Goal: Task Accomplishment & Management: Use online tool/utility

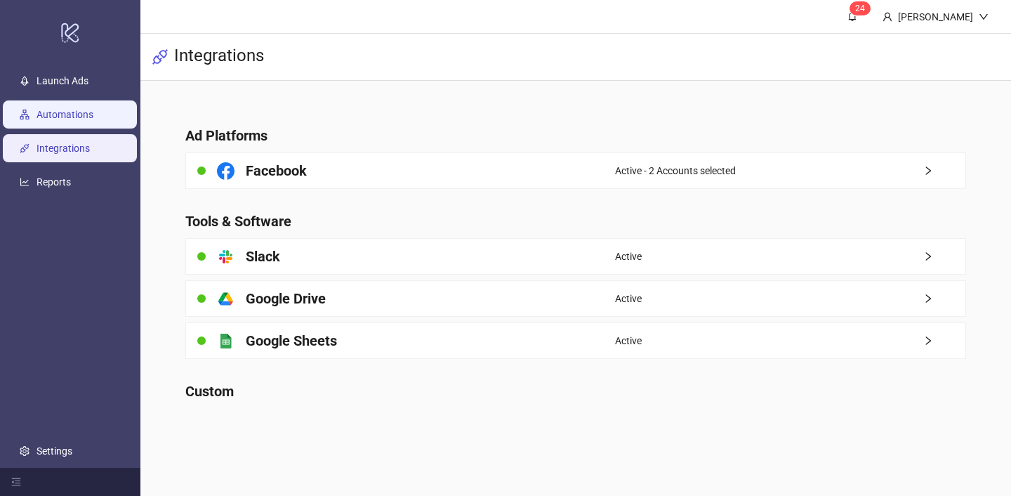
click at [87, 109] on link "Automations" at bounding box center [65, 114] width 57 height 11
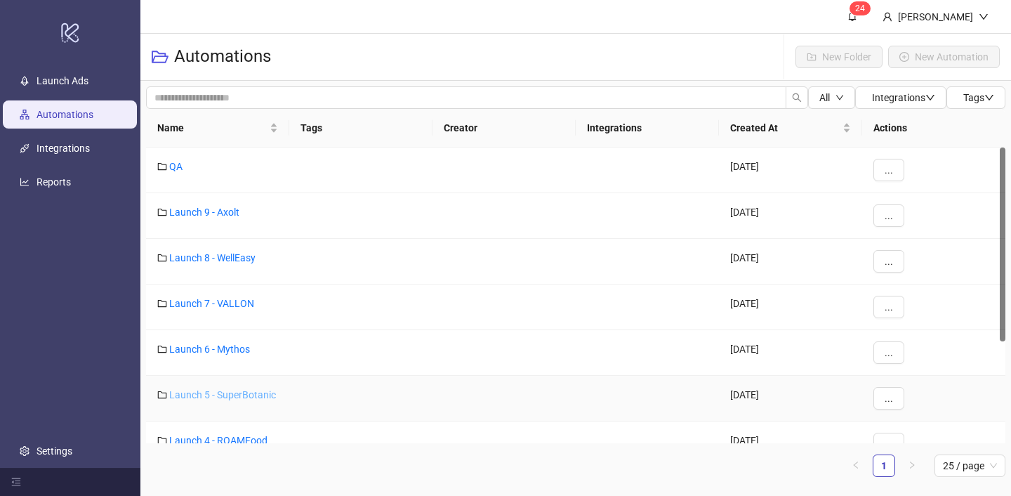
click at [223, 397] on link "Launch 5 - SuperBotanic" at bounding box center [222, 394] width 107 height 11
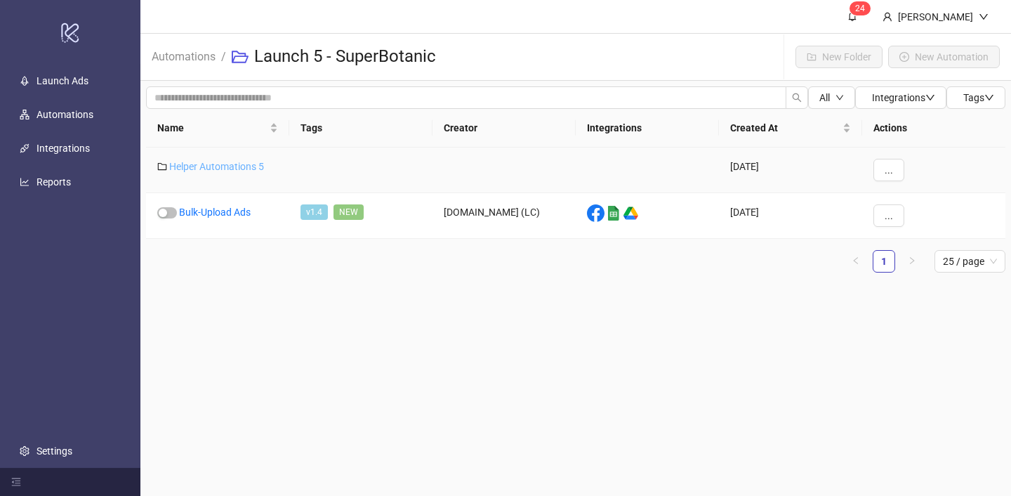
click at [230, 170] on link "Helper Automations 5" at bounding box center [216, 166] width 95 height 11
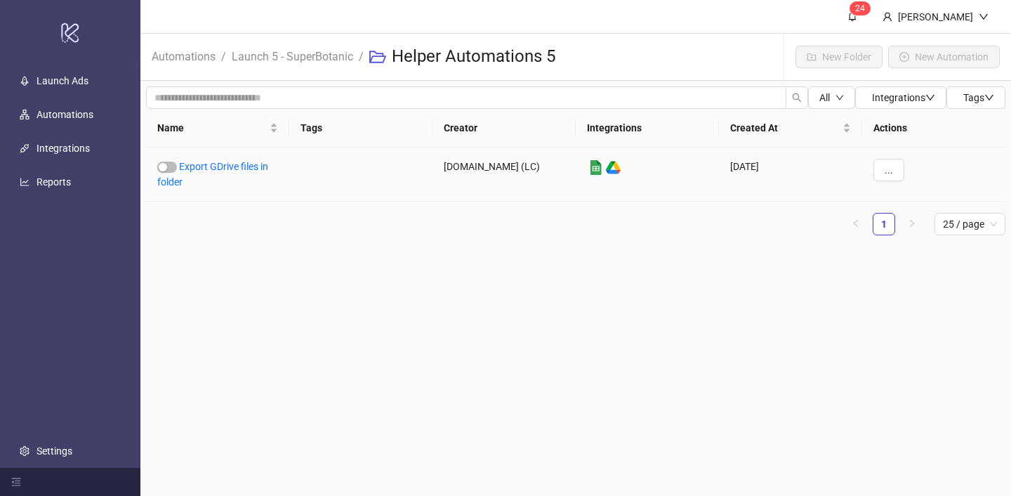
click at [230, 170] on link "Export GDrive files in folder" at bounding box center [212, 174] width 111 height 27
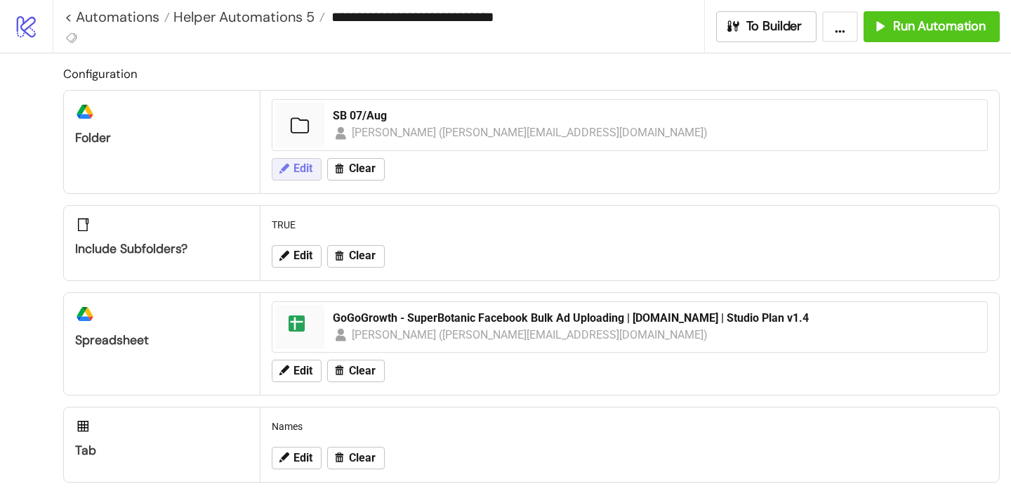
click at [298, 169] on span "Edit" at bounding box center [302, 168] width 19 height 13
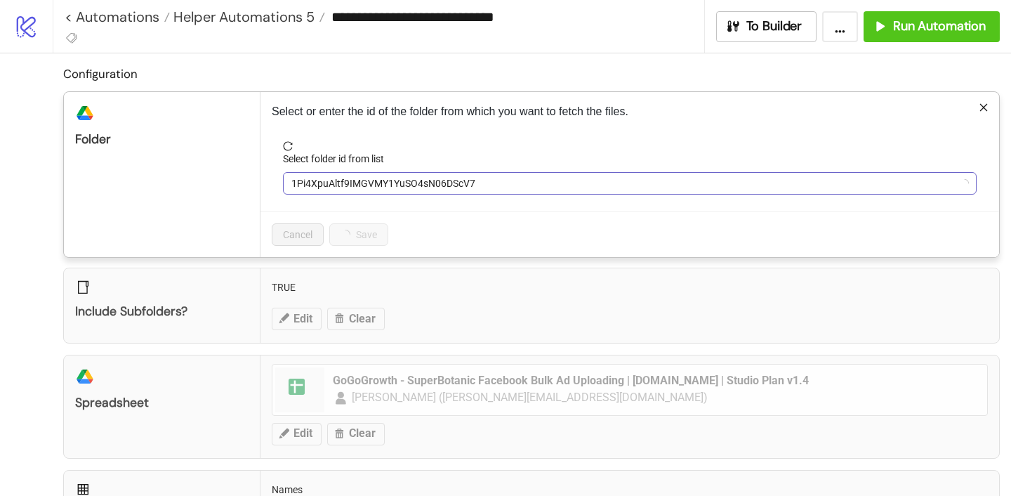
click at [314, 184] on span "1Pi4XpuAltf9IMGVMY1YuSO4sN06DScV7" at bounding box center [629, 183] width 677 height 21
click at [314, 184] on span "SB 07/Aug" at bounding box center [629, 183] width 677 height 21
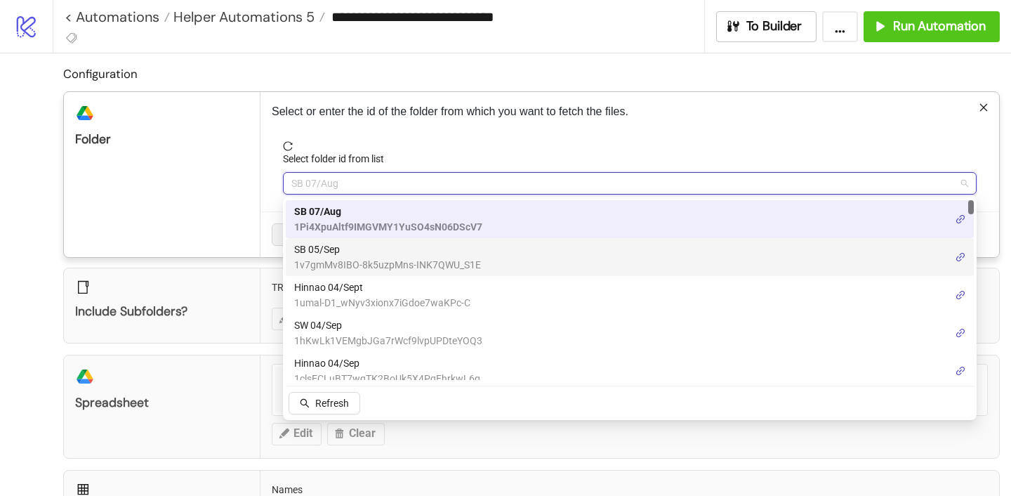
click at [350, 252] on span "SB 05/Sep" at bounding box center [387, 248] width 187 height 15
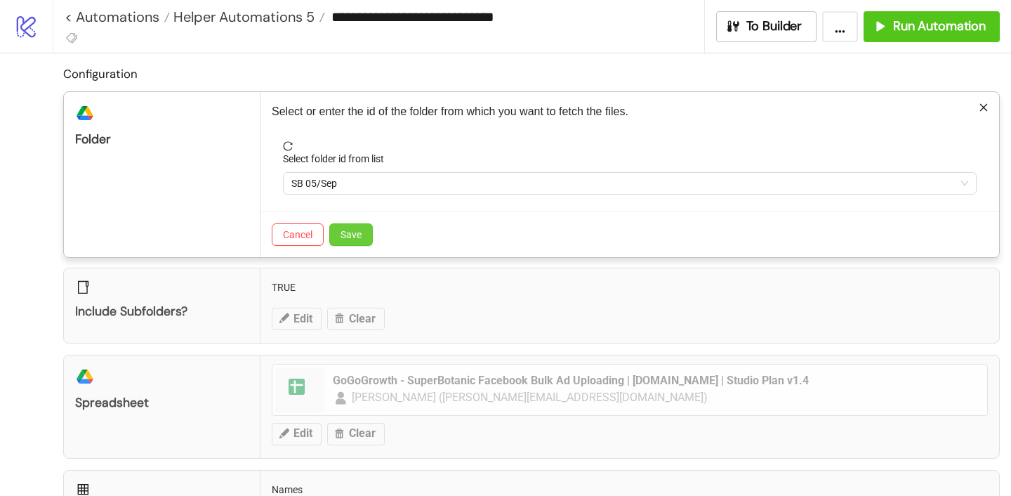
click at [350, 229] on span "Save" at bounding box center [350, 234] width 21 height 11
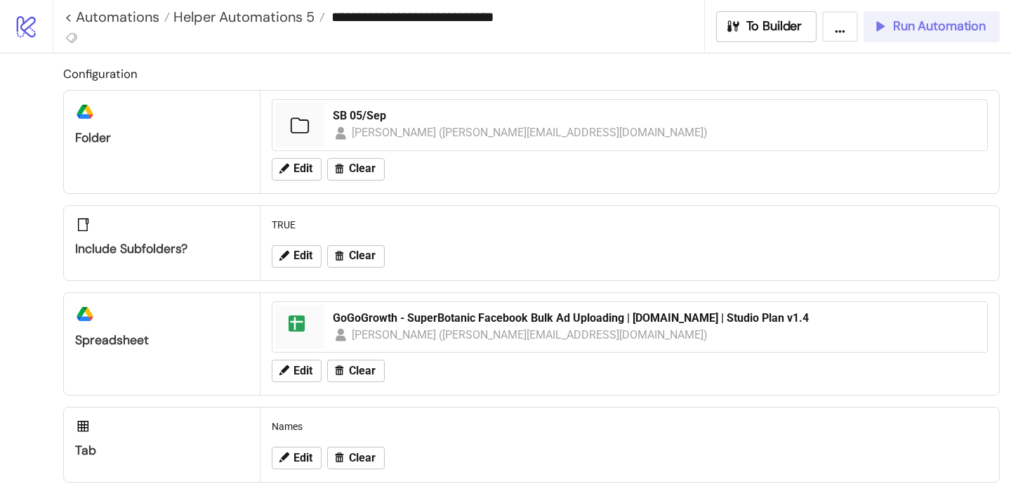
click at [924, 26] on span "Run Automation" at bounding box center [939, 26] width 93 height 16
click at [889, 35] on button "Run Automation" at bounding box center [931, 26] width 136 height 31
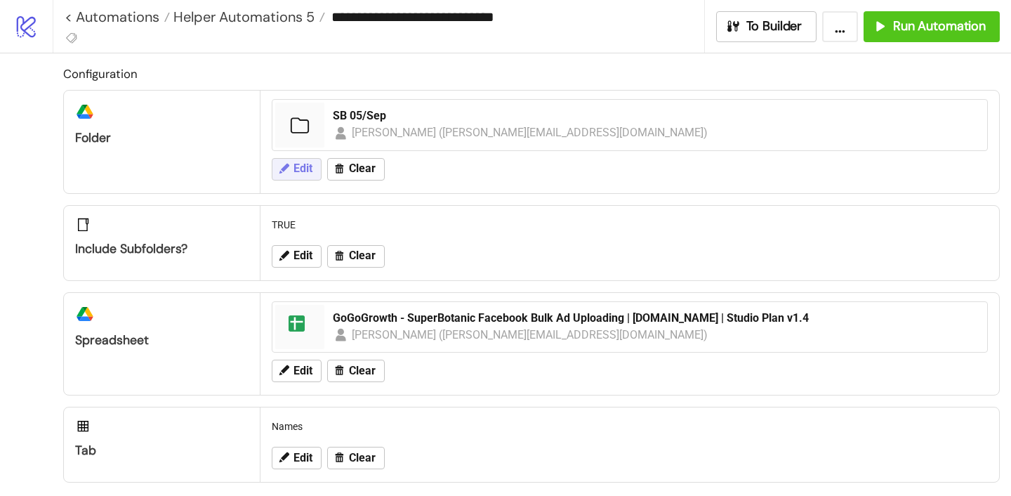
click at [309, 172] on span "Edit" at bounding box center [302, 168] width 19 height 13
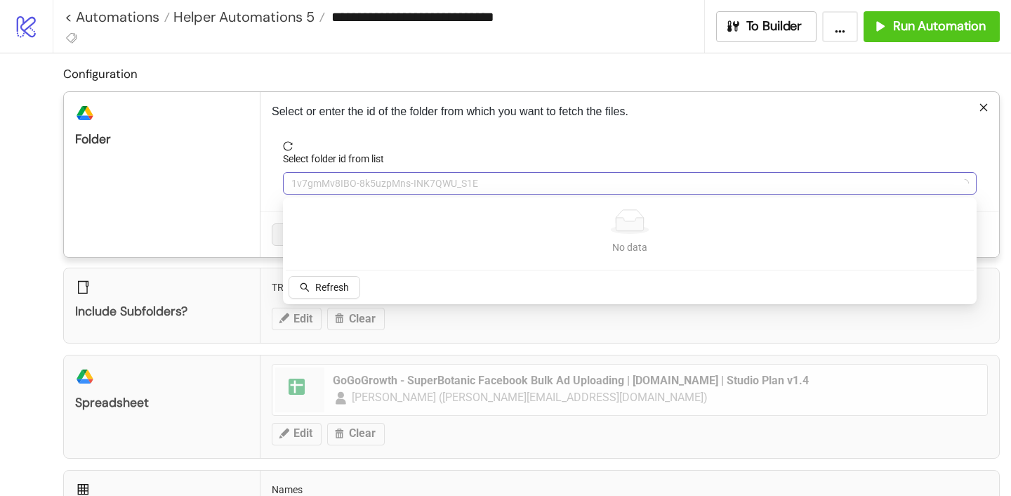
click at [338, 176] on span "1v7gmMv8IBO-8k5uzpMns-INK7QWU_S1E" at bounding box center [629, 183] width 677 height 21
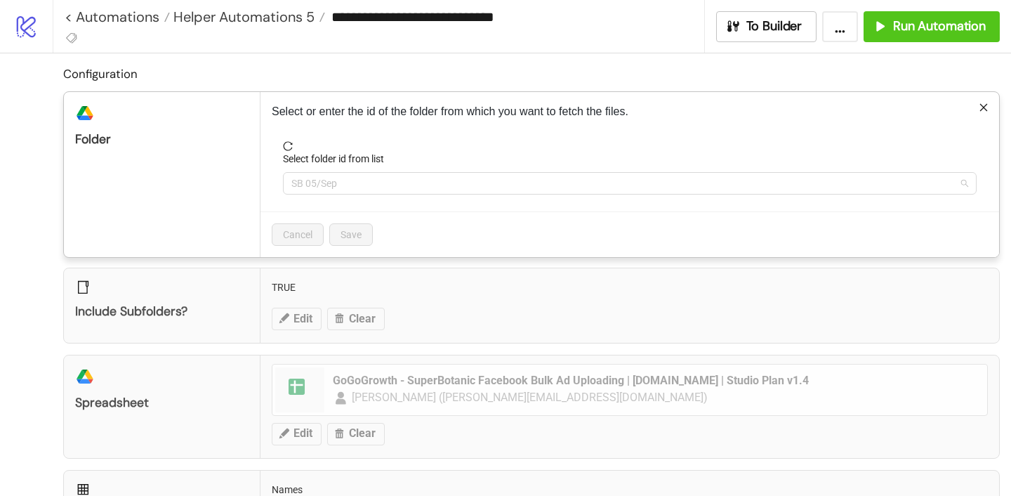
click at [338, 176] on span "SB 05/Sep" at bounding box center [629, 183] width 677 height 21
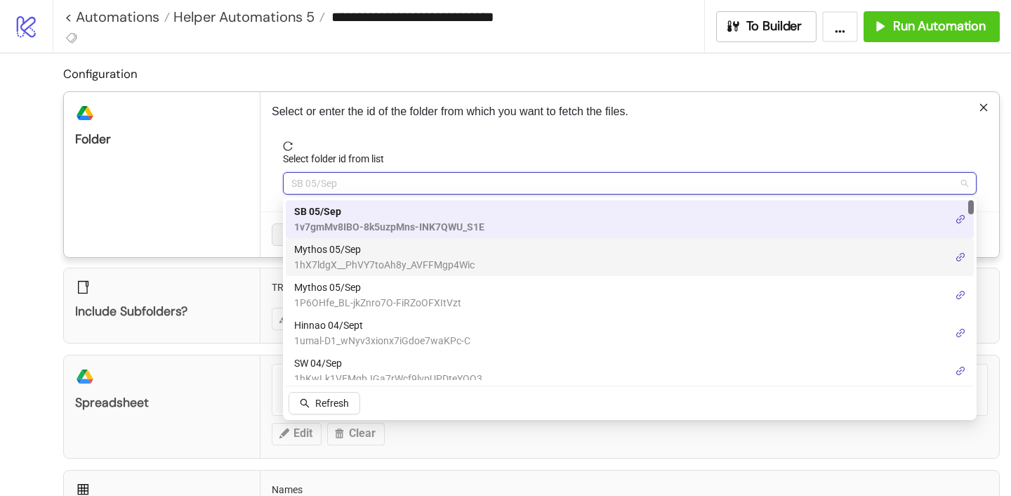
click at [336, 251] on span "Mythos 05/Sep" at bounding box center [384, 248] width 180 height 15
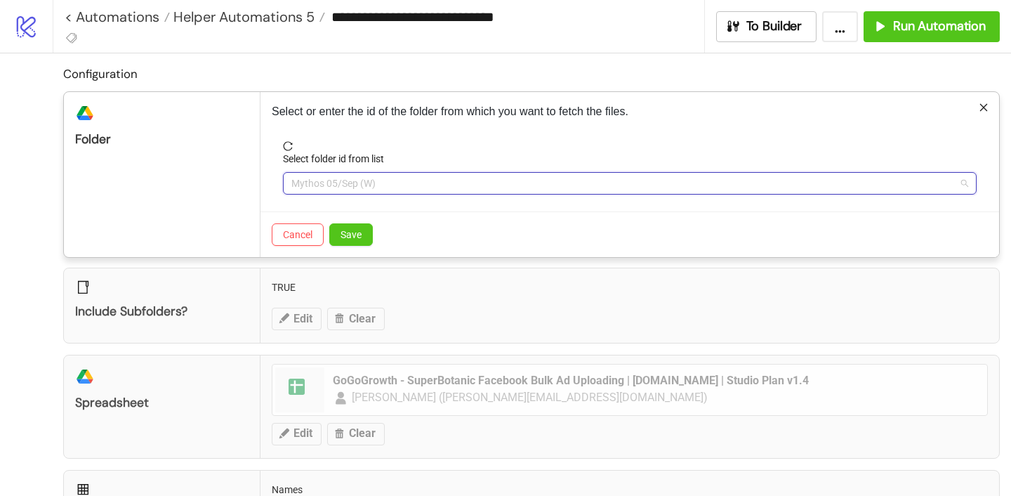
click at [354, 183] on span "Mythos 05/Sep (W)" at bounding box center [629, 183] width 677 height 21
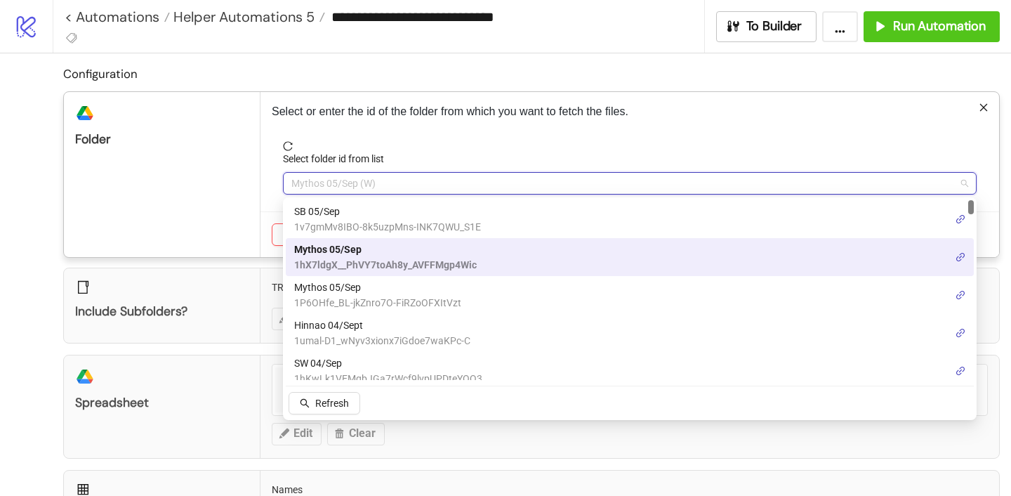
click at [346, 289] on span "Mythos 05/Sep" at bounding box center [377, 286] width 167 height 15
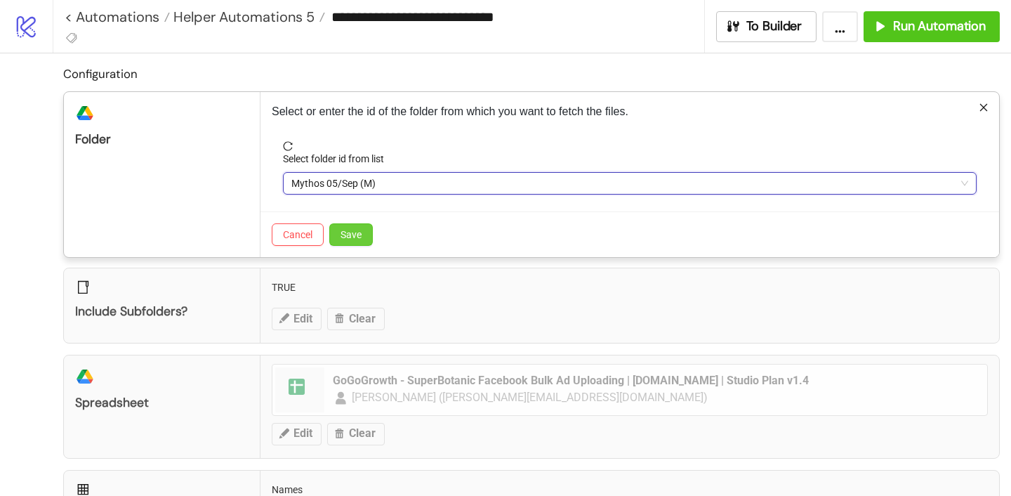
click at [352, 236] on span "Save" at bounding box center [350, 234] width 21 height 11
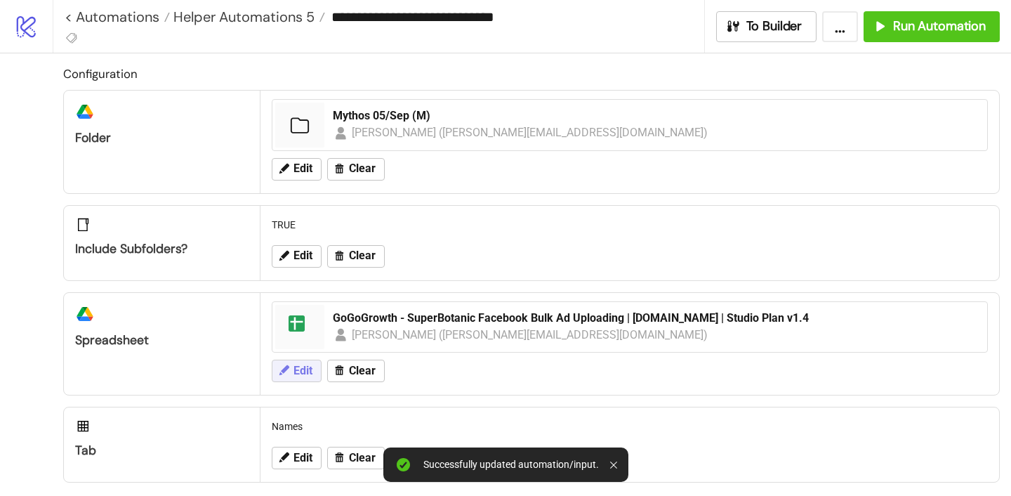
click at [307, 371] on span "Edit" at bounding box center [302, 370] width 19 height 13
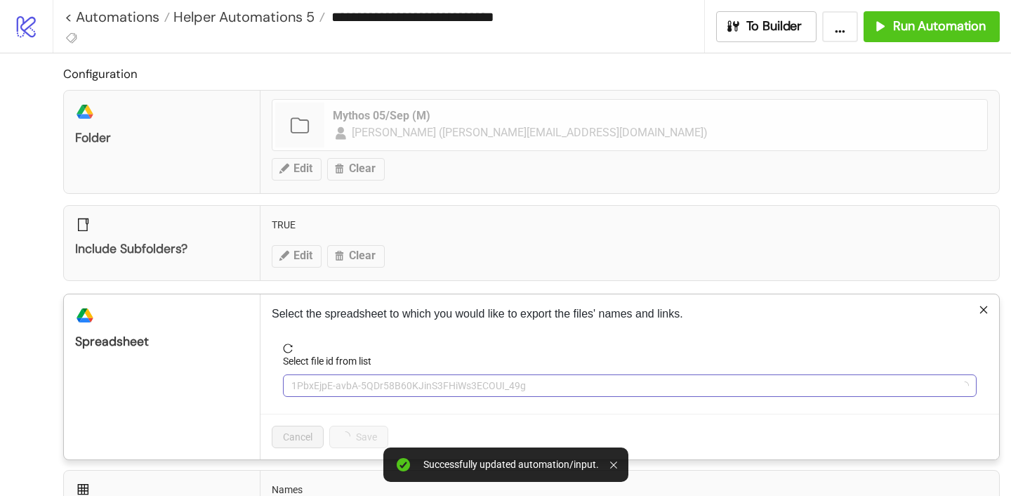
click at [364, 380] on span "1PbxEjpE-avbA-5QDr58B60KJinS3FHiWs3ECOUI_49g" at bounding box center [629, 385] width 677 height 21
click at [370, 382] on span "GoGoGrowth - SuperBotanic Facebook Bulk Ad Uploading | [DOMAIN_NAME] | Studio P…" at bounding box center [629, 385] width 677 height 21
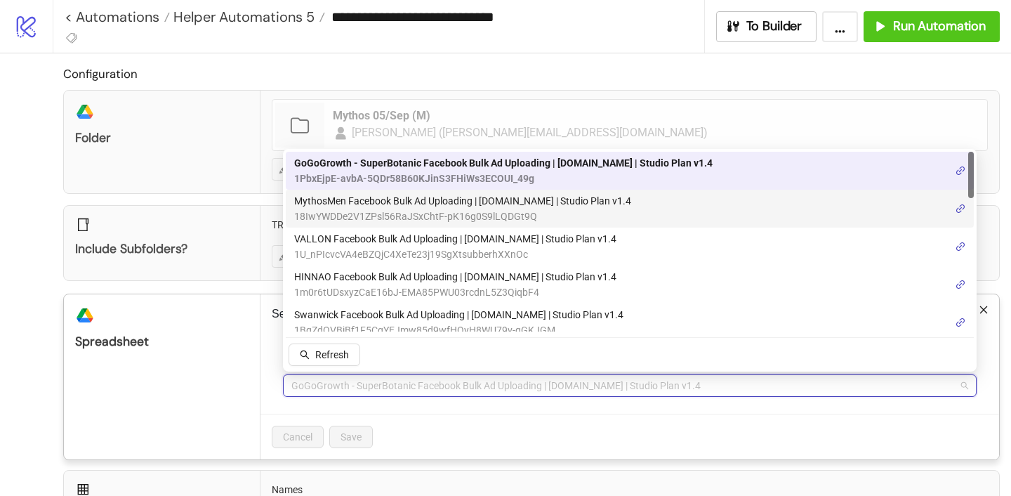
click at [446, 204] on span "MythosMen Facebook Bulk Ad Uploading | [DOMAIN_NAME] | Studio Plan v1.4" at bounding box center [462, 200] width 337 height 15
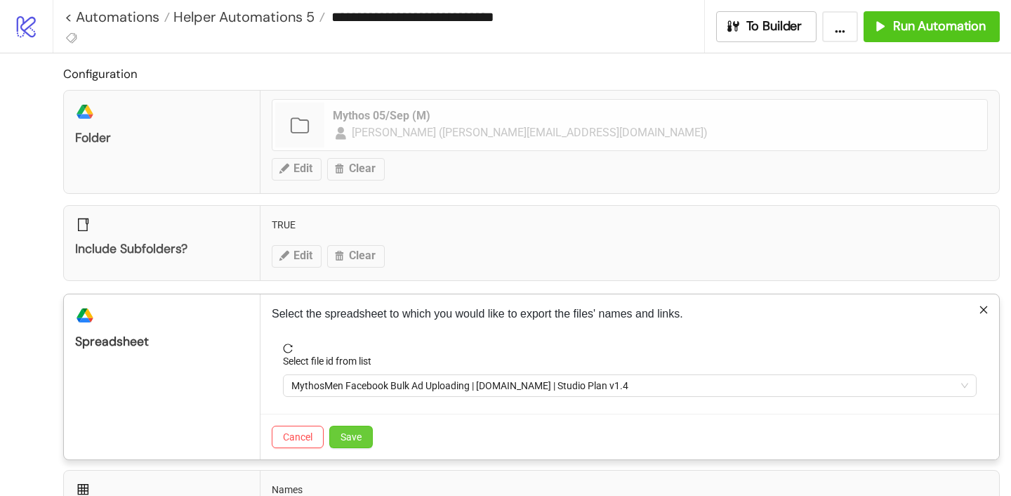
click at [343, 443] on button "Save" at bounding box center [351, 436] width 44 height 22
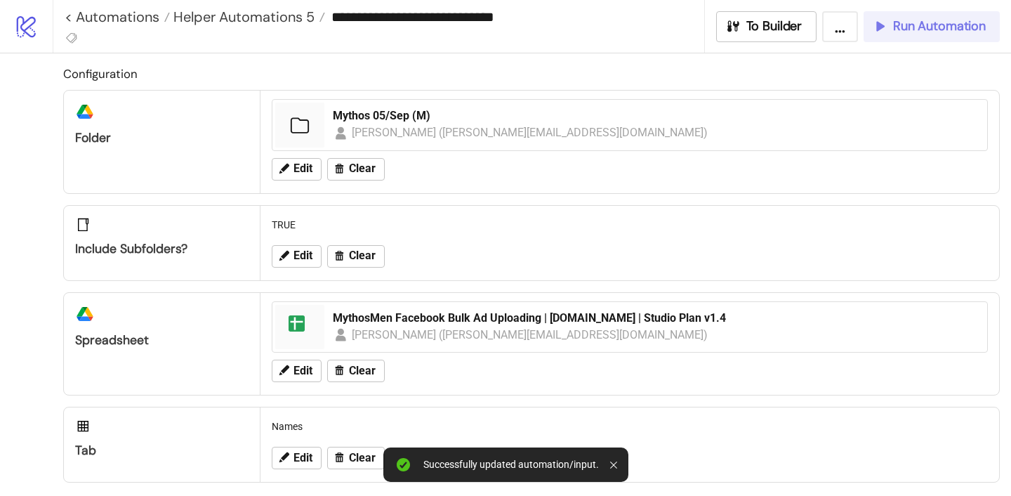
click at [903, 26] on span "Run Automation" at bounding box center [939, 26] width 93 height 16
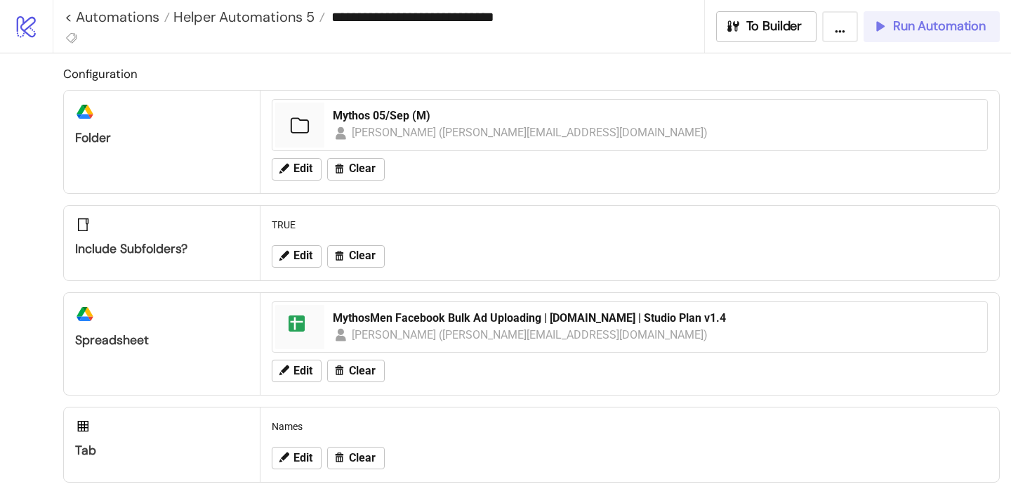
click at [971, 24] on span "Run Automation" at bounding box center [939, 26] width 93 height 16
click at [910, 35] on button "Run Automation" at bounding box center [931, 26] width 136 height 31
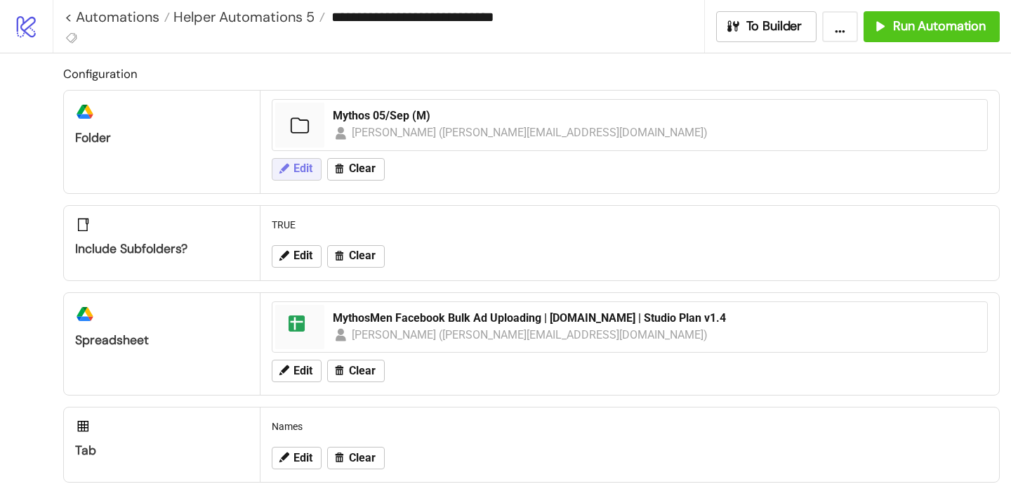
click at [310, 170] on span "Edit" at bounding box center [302, 168] width 19 height 13
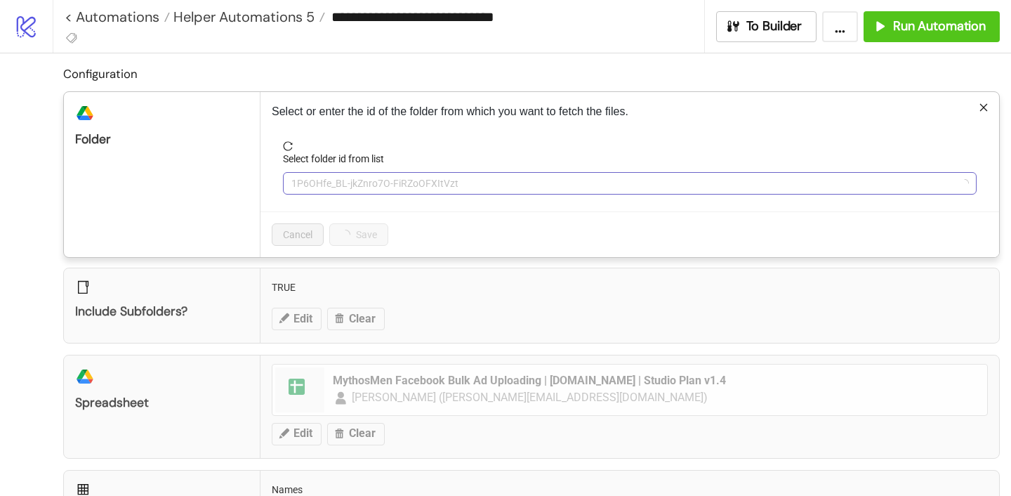
click at [338, 185] on span "1P6OHfe_BL-jkZnro7O-FiRZoOFXItVzt" at bounding box center [629, 183] width 677 height 21
click at [337, 185] on span "Mythos 05/Sep (M)" at bounding box center [629, 183] width 677 height 21
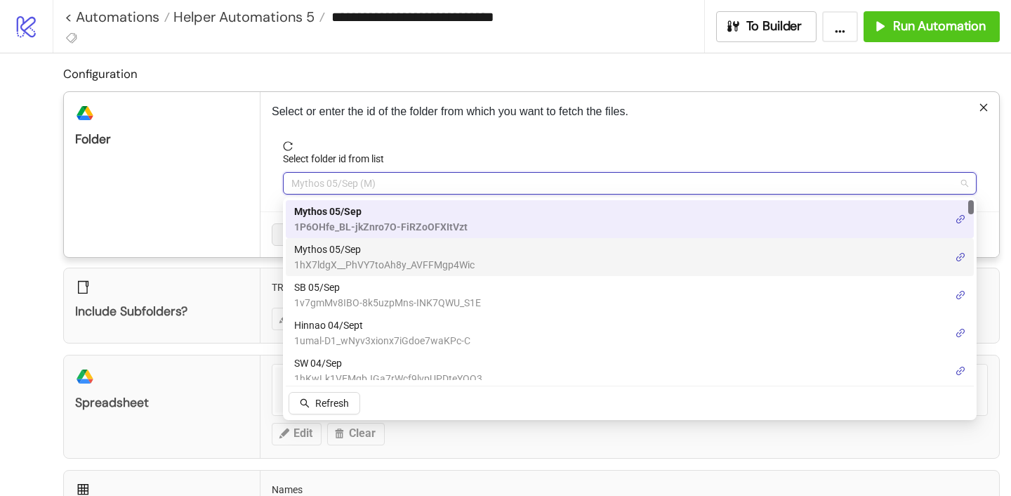
click at [338, 257] on span "1hX7ldgX__PhVY7toAh8y_AVFFMgp4Wic" at bounding box center [384, 264] width 180 height 15
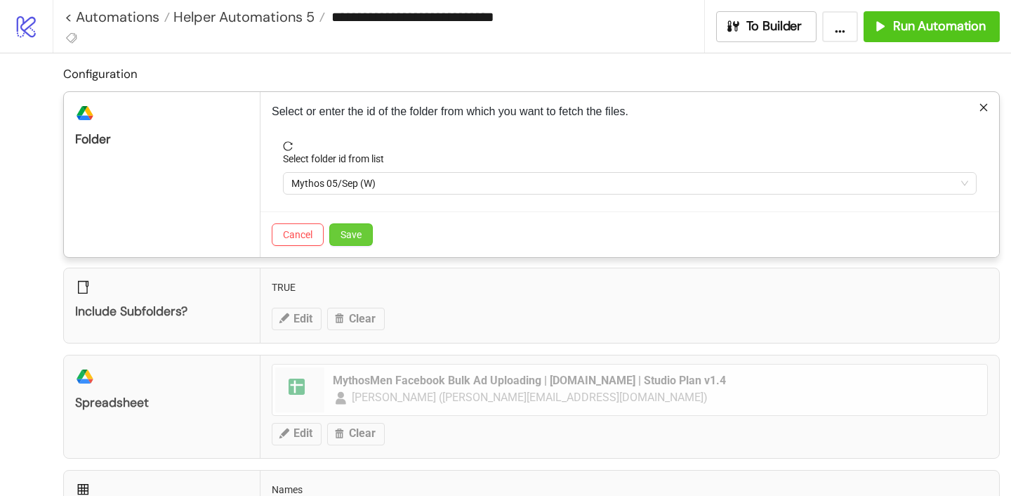
click at [358, 232] on span "Save" at bounding box center [350, 234] width 21 height 11
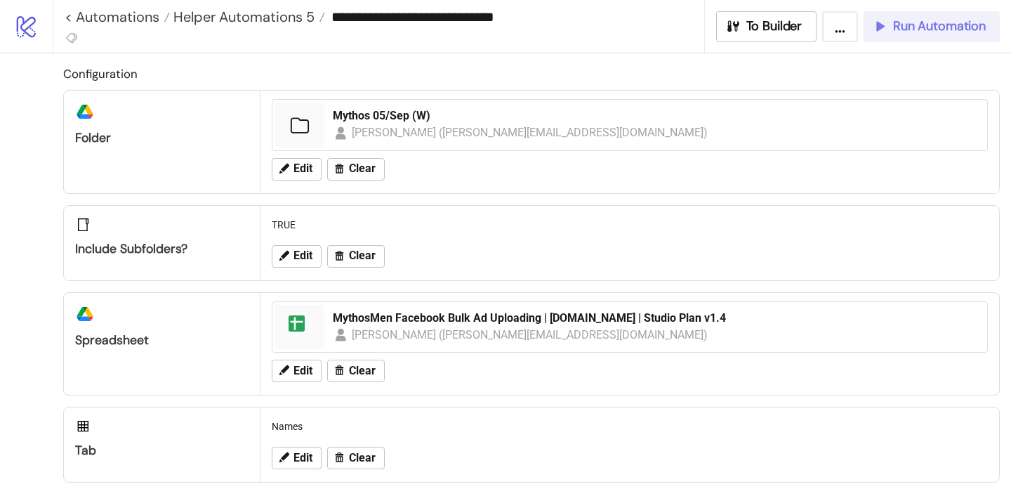
click at [918, 33] on span "Run Automation" at bounding box center [939, 26] width 93 height 16
